Goal: Task Accomplishment & Management: Use online tool/utility

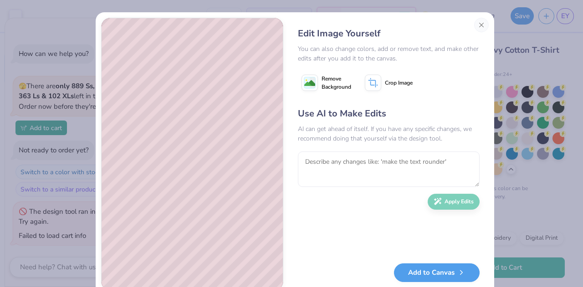
click at [502, 96] on div "Edit Image Yourself You can also change colors, add or remove text, and make ot…" at bounding box center [291, 143] width 583 height 287
click at [480, 25] on button "Close" at bounding box center [481, 25] width 15 height 15
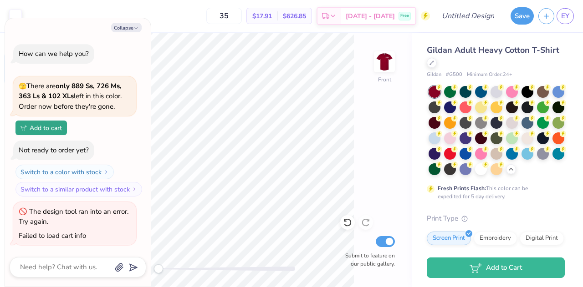
scroll to position [0, 20]
click at [135, 25] on button "Collapse" at bounding box center [126, 28] width 30 height 10
type textarea "x"
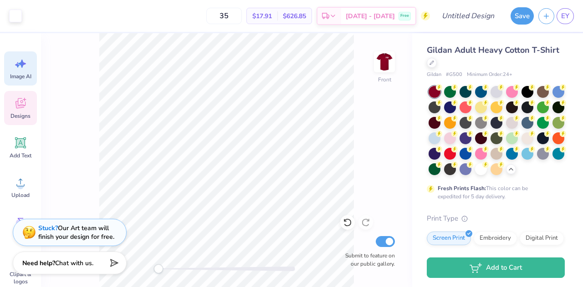
click at [17, 107] on icon at bounding box center [20, 104] width 9 height 7
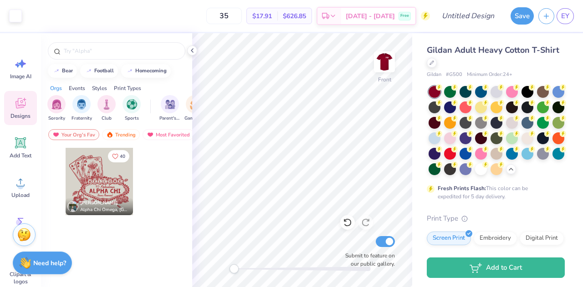
scroll to position [0, 0]
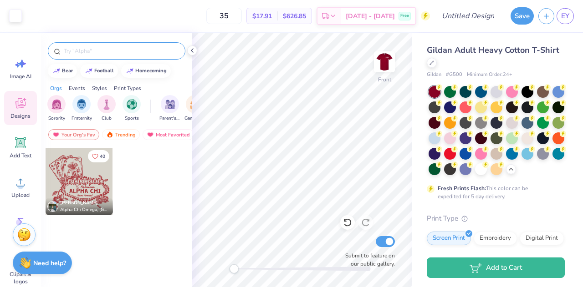
click at [125, 52] on input "text" at bounding box center [121, 50] width 117 height 9
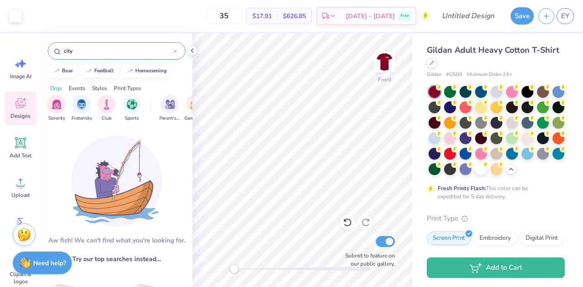
type input "city"
click at [192, 50] on polyline at bounding box center [192, 51] width 2 height 4
